Goal: Information Seeking & Learning: Check status

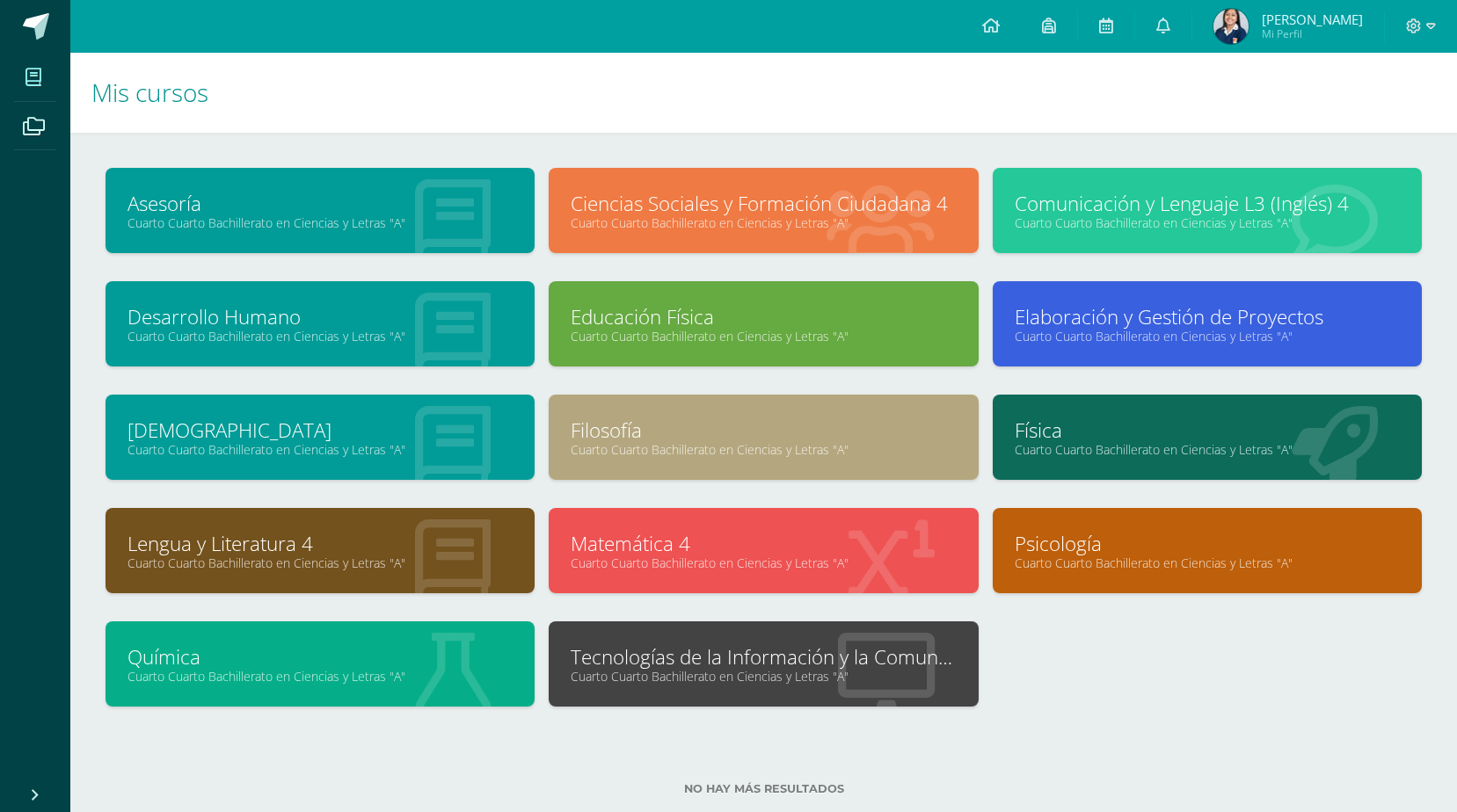
click at [1340, 30] on span "Mi Perfil" at bounding box center [1311, 34] width 101 height 15
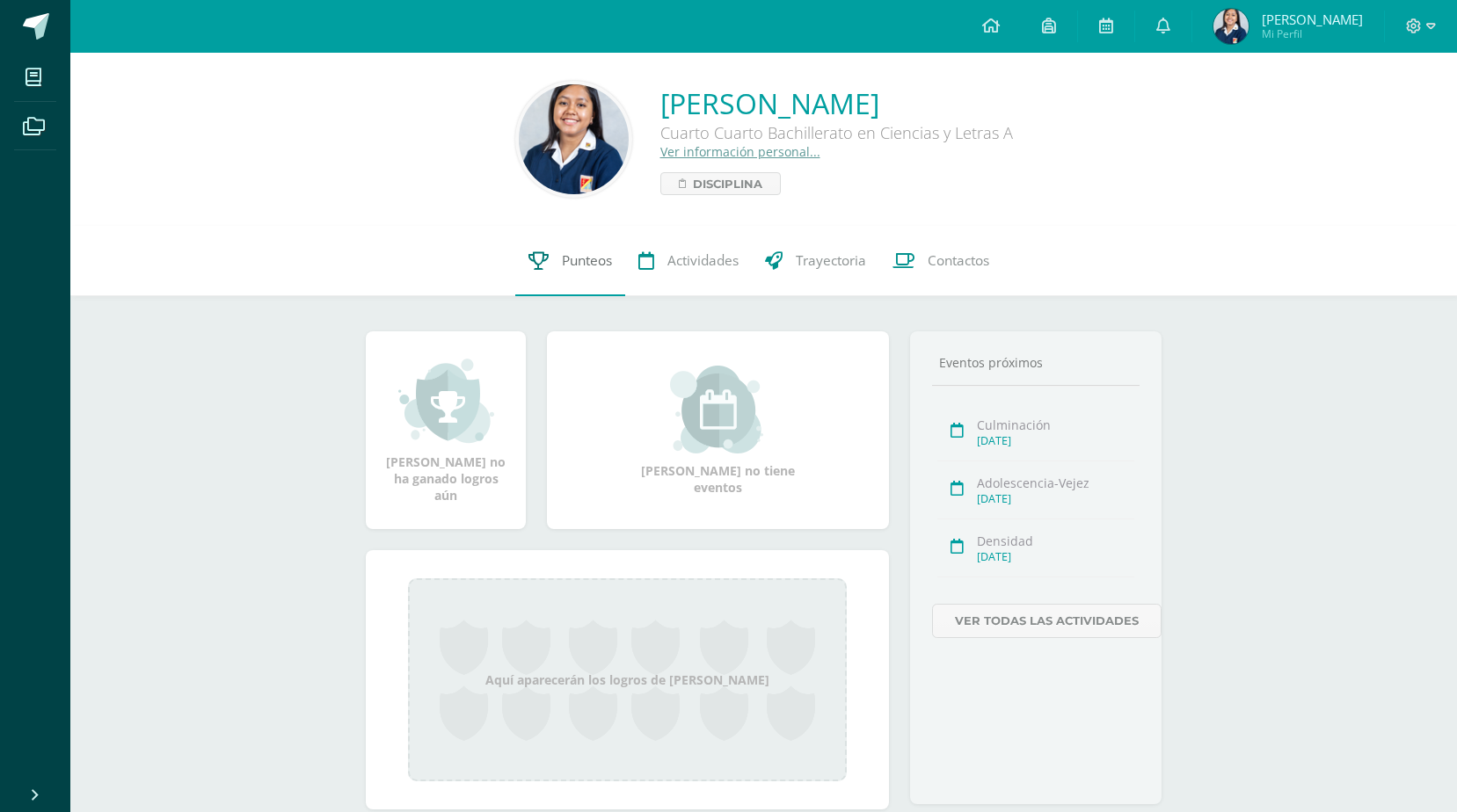
click at [576, 256] on span "Punteos" at bounding box center [587, 260] width 50 height 18
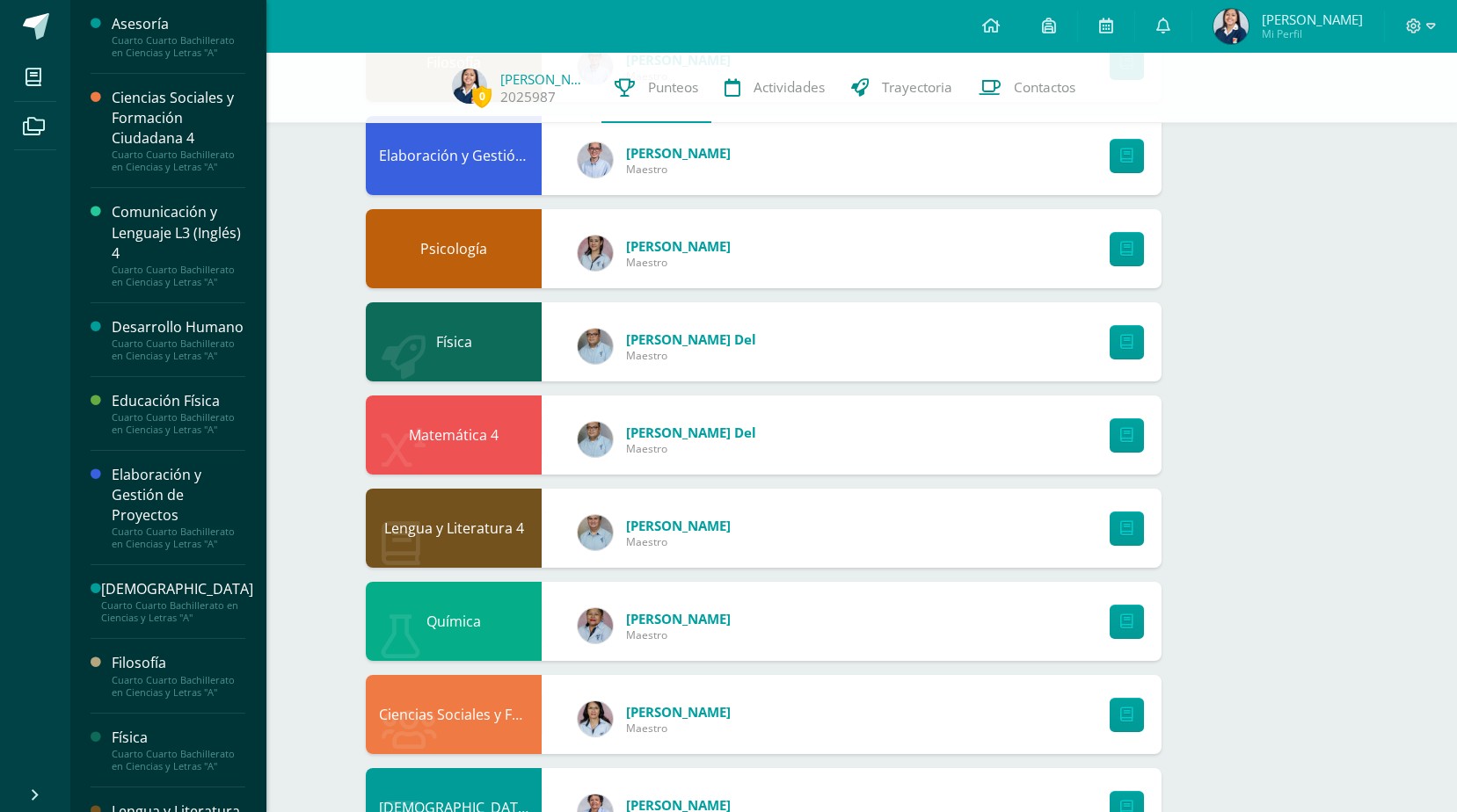
scroll to position [789, 0]
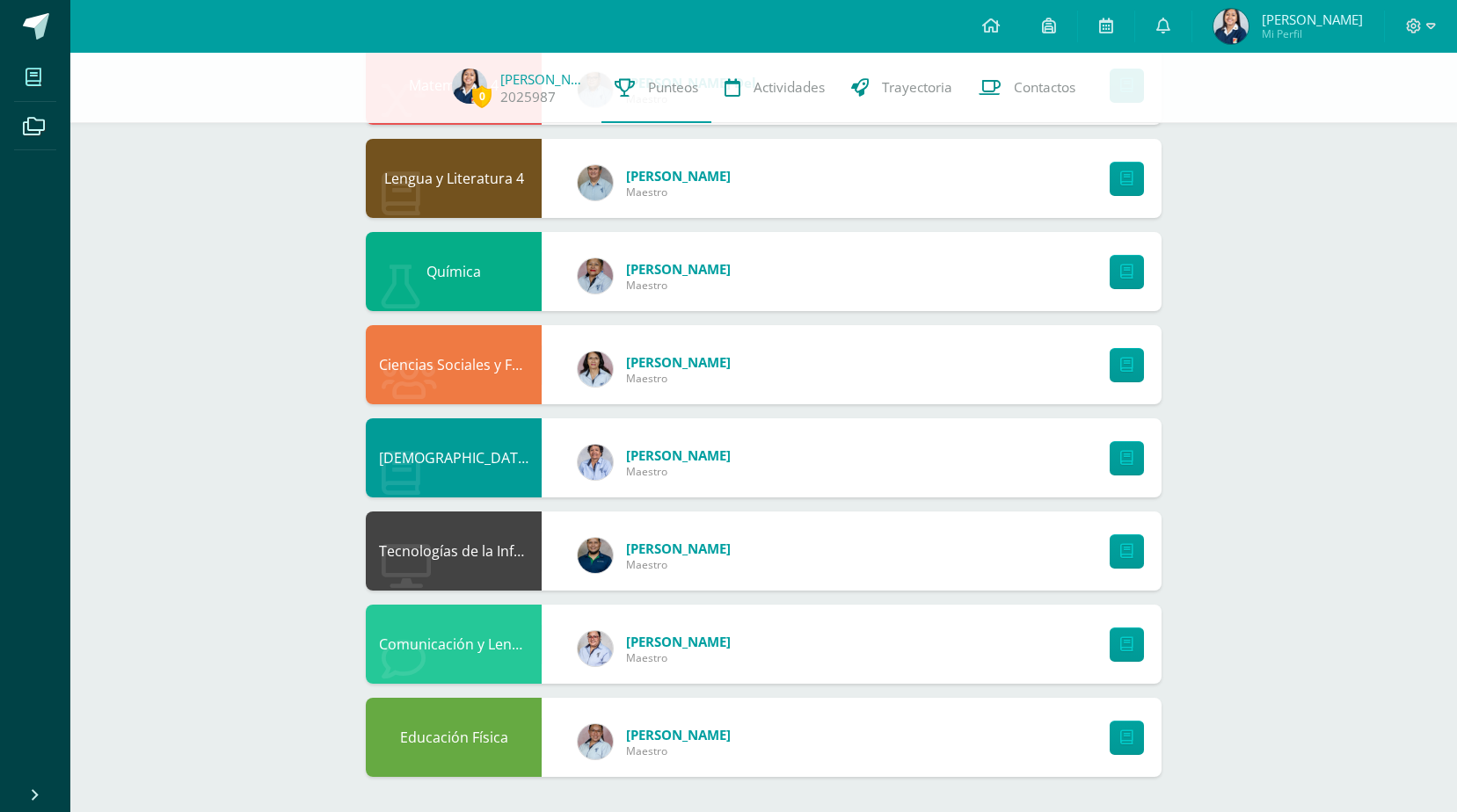
click at [35, 70] on icon at bounding box center [34, 77] width 15 height 17
